Goal: Navigation & Orientation: Understand site structure

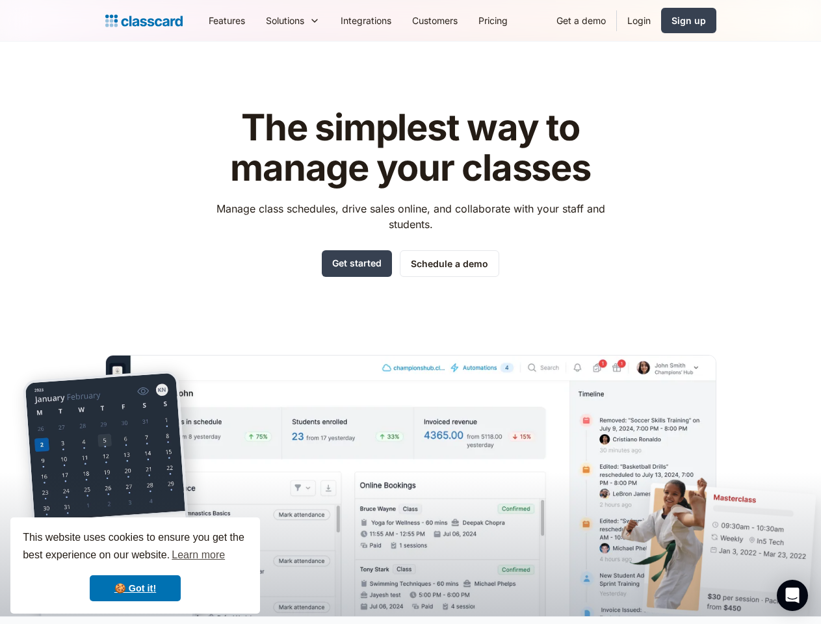
click at [410, 312] on div "The simplest way to manage your classes Manage class schedules, drive sales onl…" at bounding box center [410, 351] width 611 height 529
click at [135, 566] on div "This website uses cookies to ensure you get the best experience on our website.…" at bounding box center [135, 566] width 250 height 96
click at [457, 20] on nav "Features Resources Blog The latest industry news, updates and info. Customer st…" at bounding box center [457, 20] width 518 height 29
click at [256, 20] on div "Solutions Sports academy Swim school Dance studio Gymnastics Music school Marti…" at bounding box center [293, 20] width 75 height 29
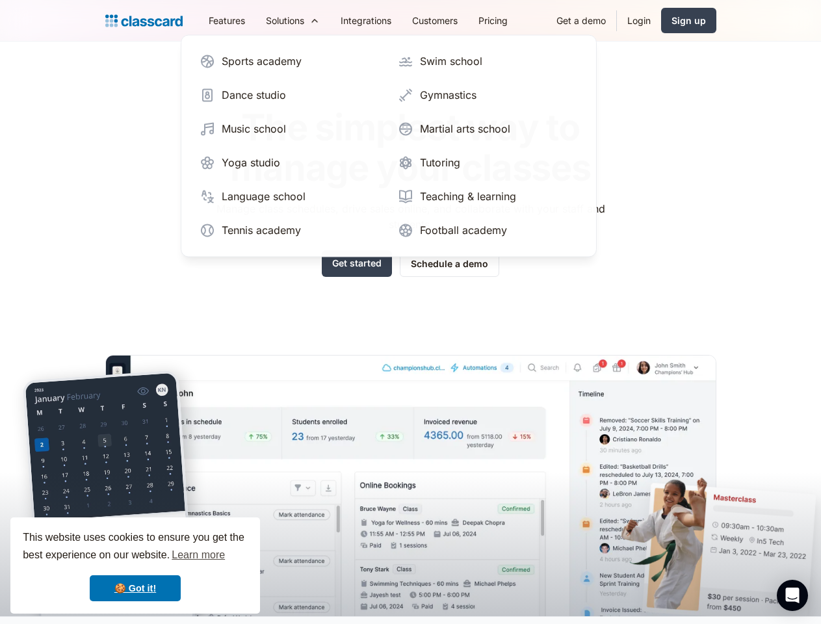
click at [793, 596] on icon "Open Intercom Messenger" at bounding box center [793, 596] width 14 height 16
